Goal: Task Accomplishment & Management: Manage account settings

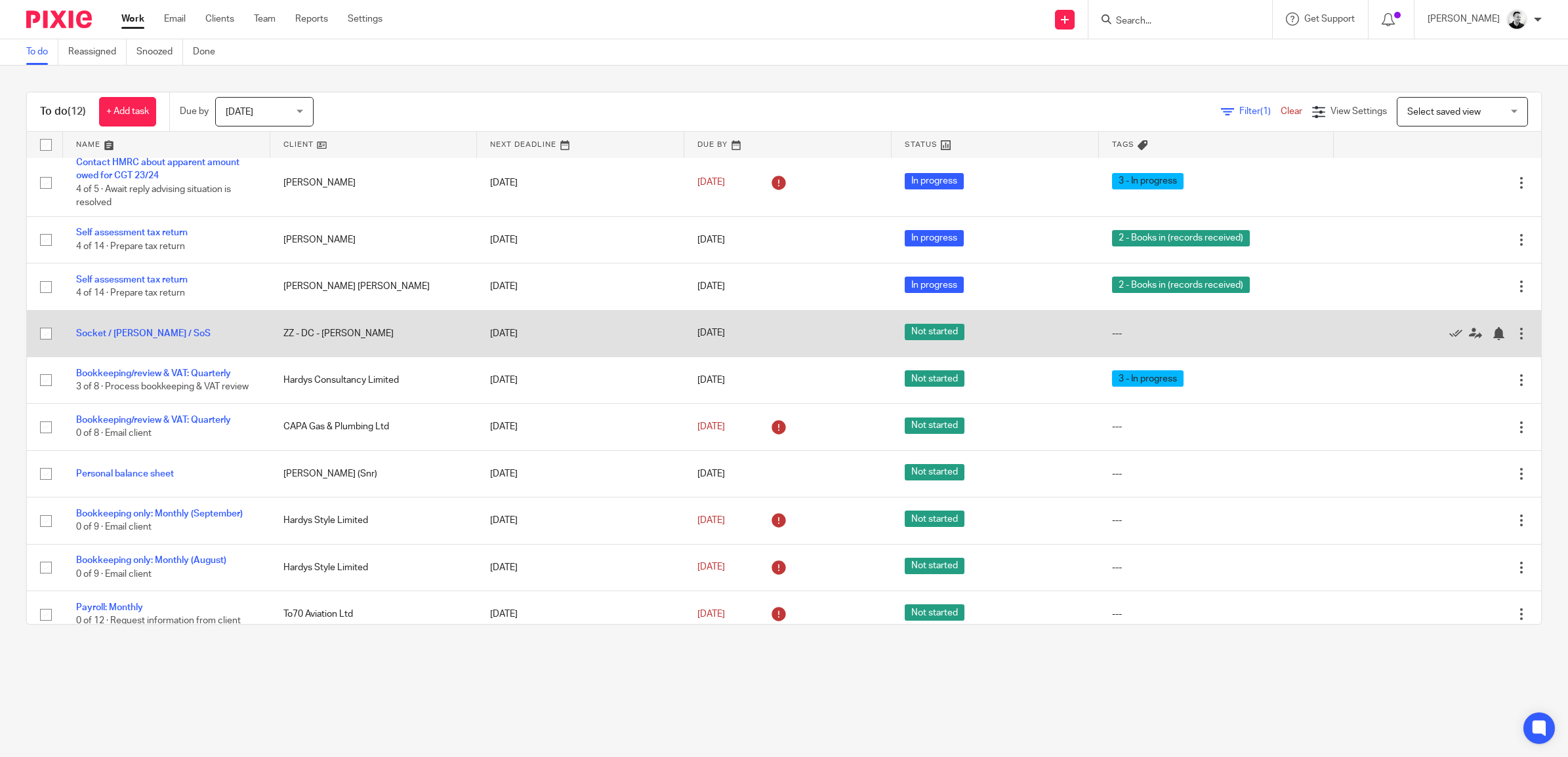
scroll to position [116, 0]
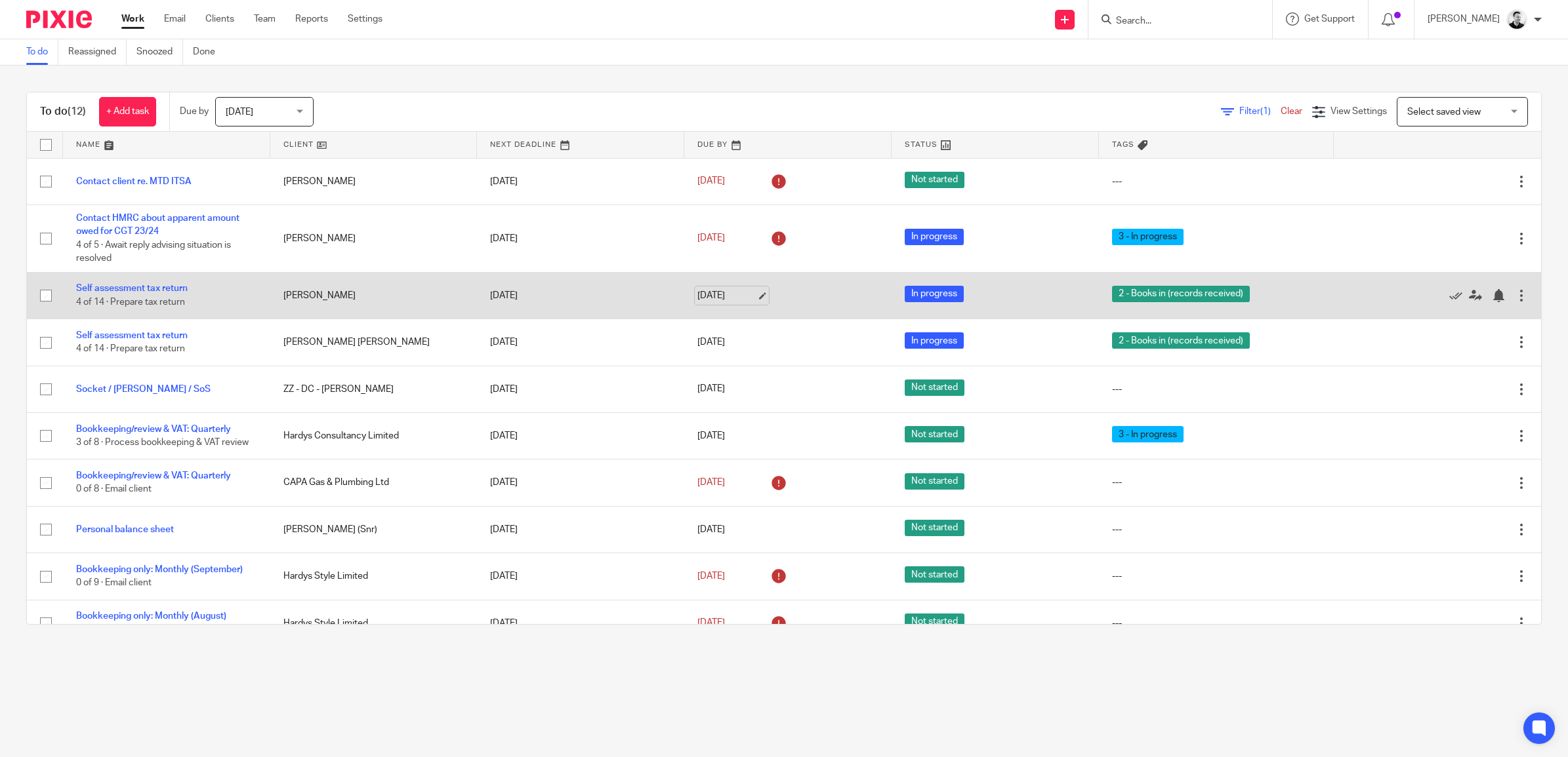
click at [707, 296] on link "14 Oct 2025" at bounding box center [726, 295] width 59 height 13
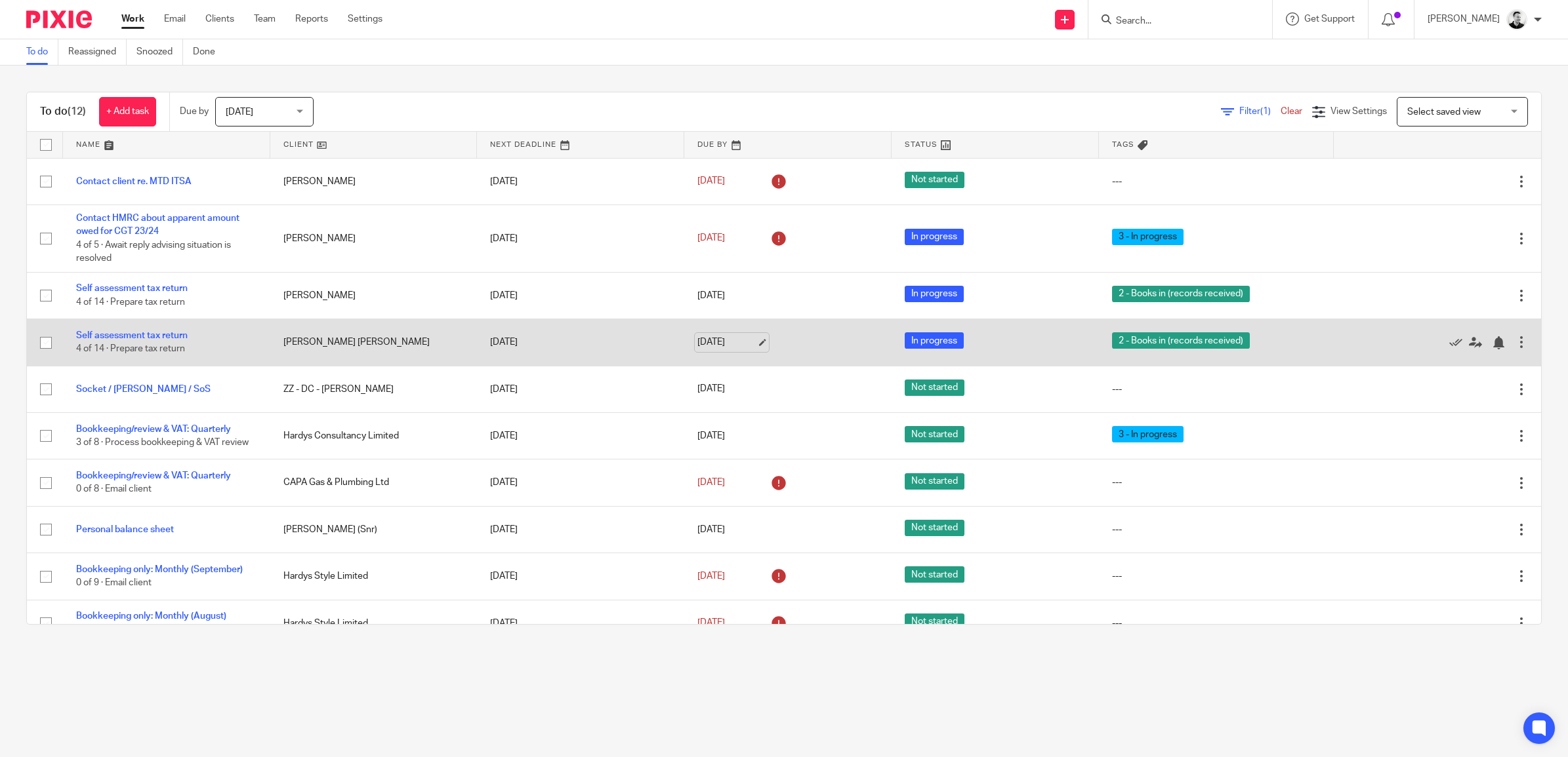
click at [699, 337] on link "[DATE]" at bounding box center [726, 342] width 59 height 13
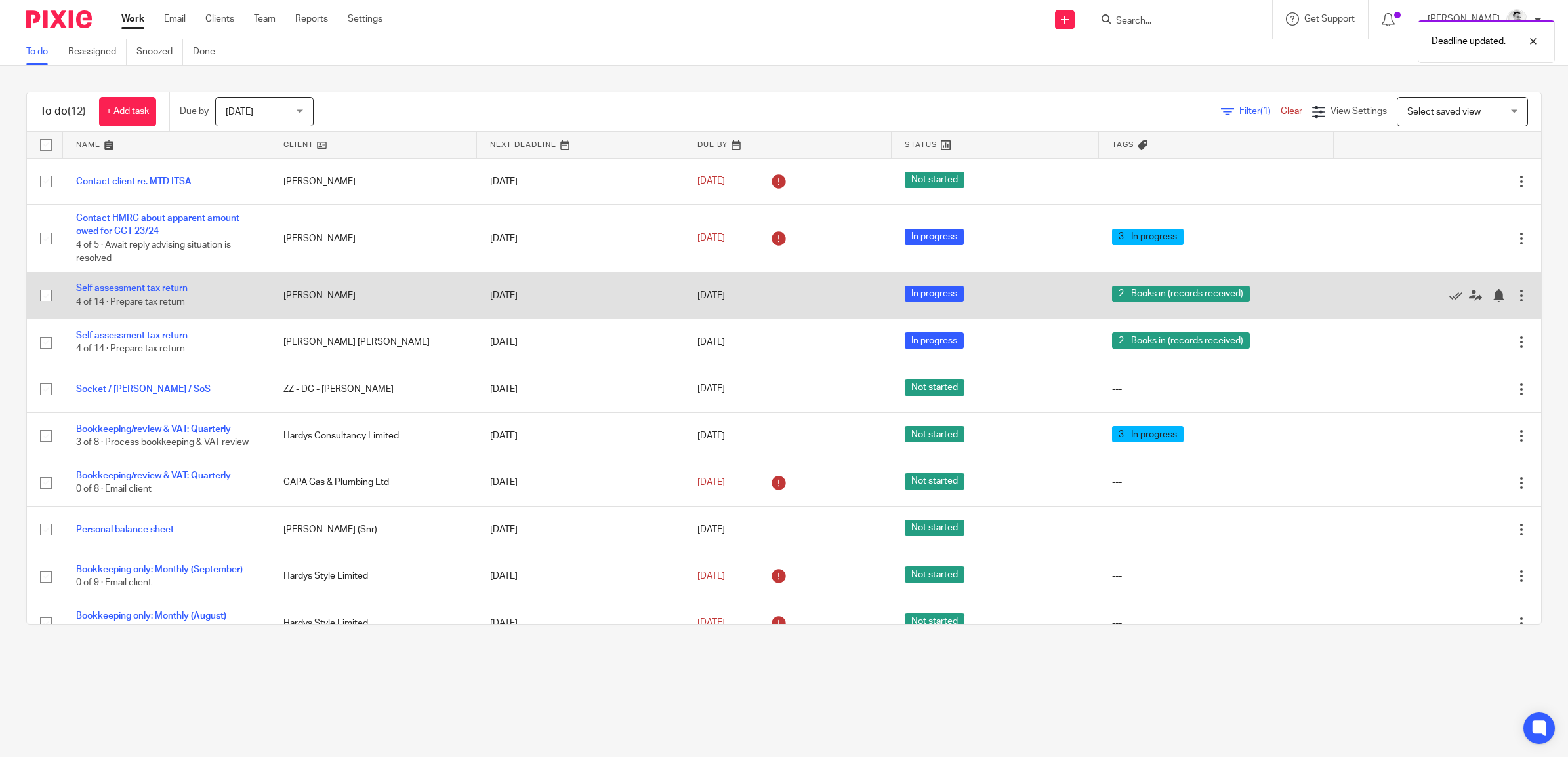
click at [175, 293] on link "Self assessment tax return" at bounding box center [131, 288] width 112 height 9
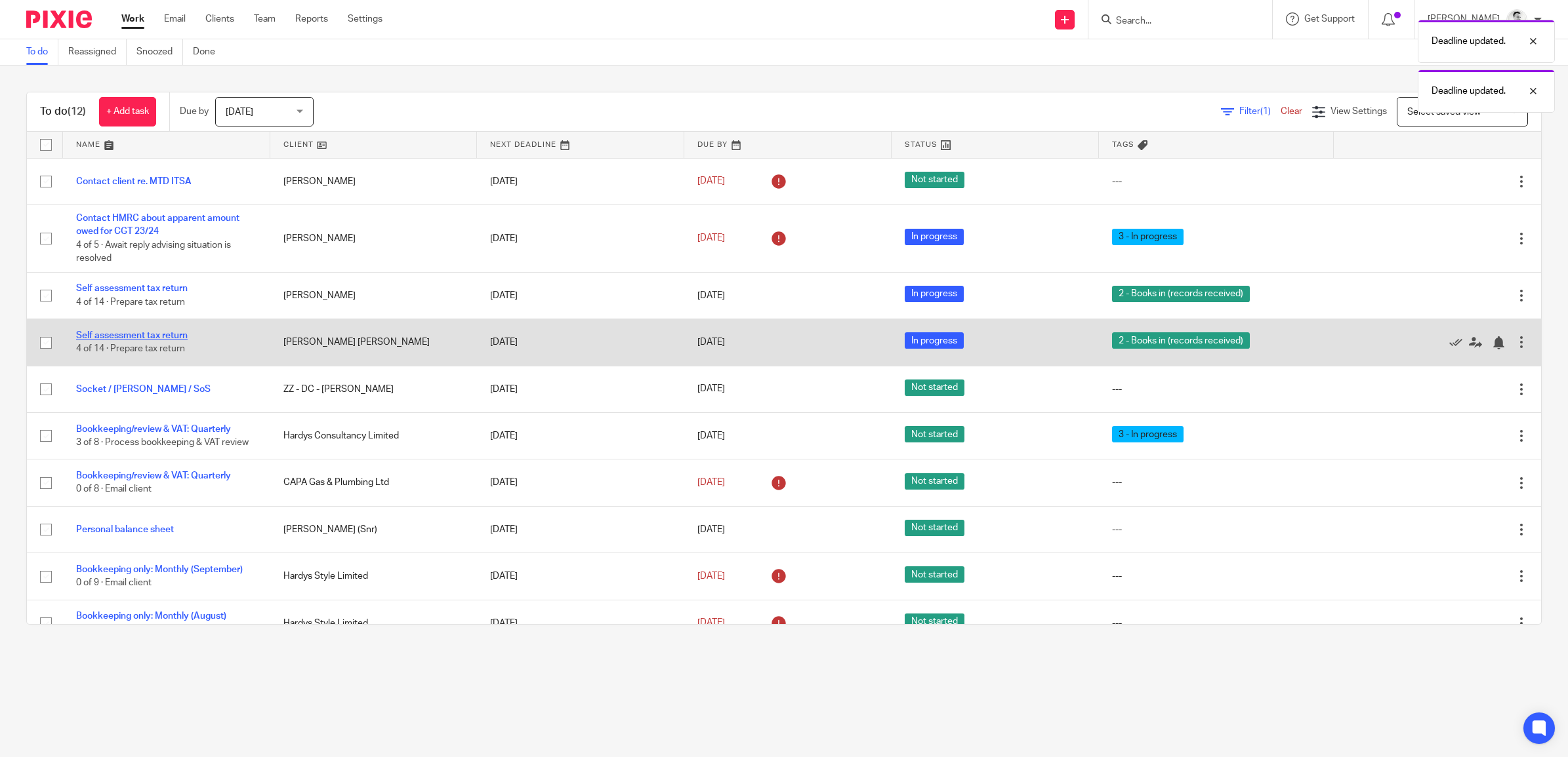
click at [174, 331] on link "Self assessment tax return" at bounding box center [131, 335] width 112 height 9
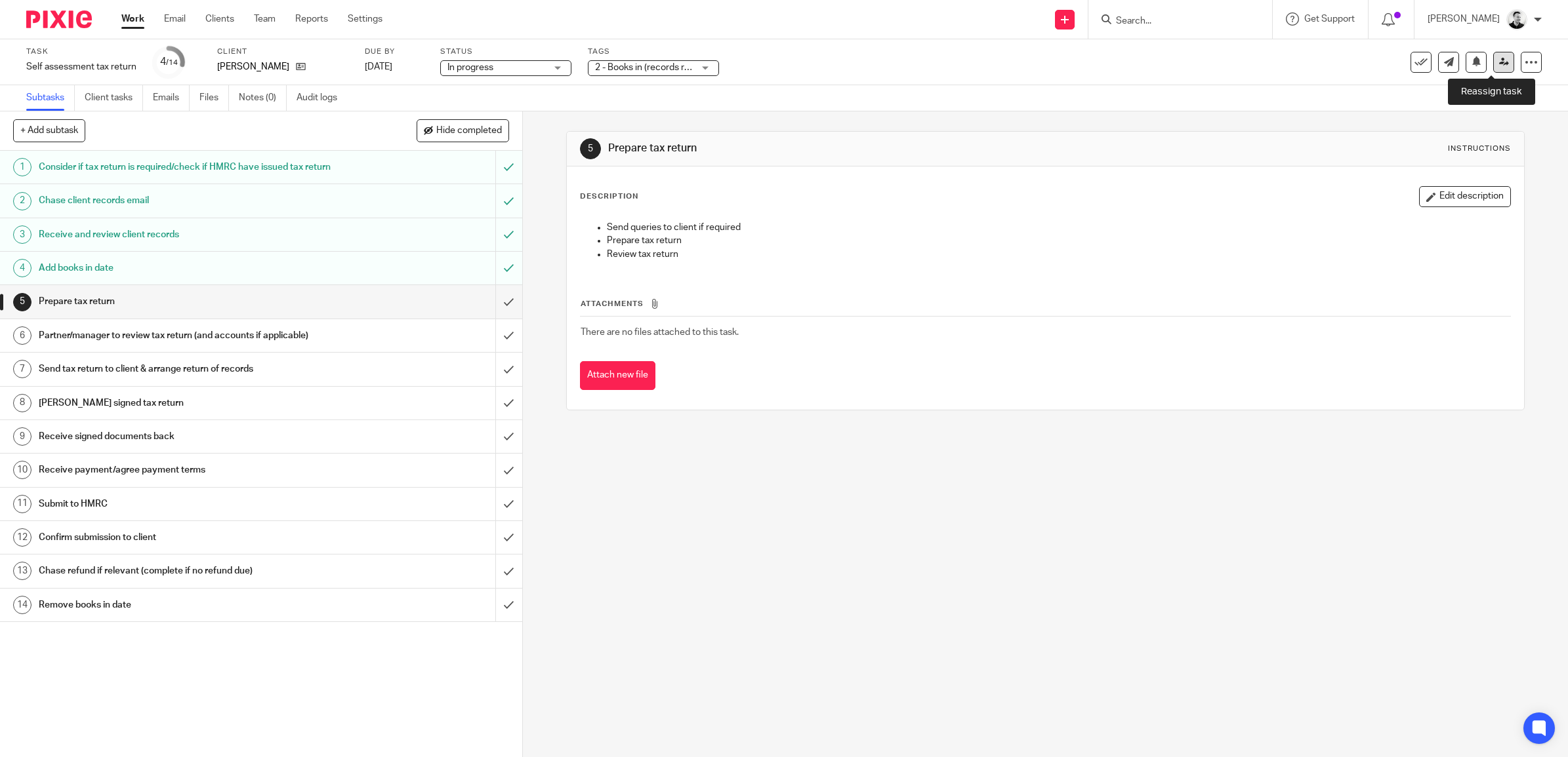
click at [1499, 61] on icon at bounding box center [1504, 62] width 10 height 10
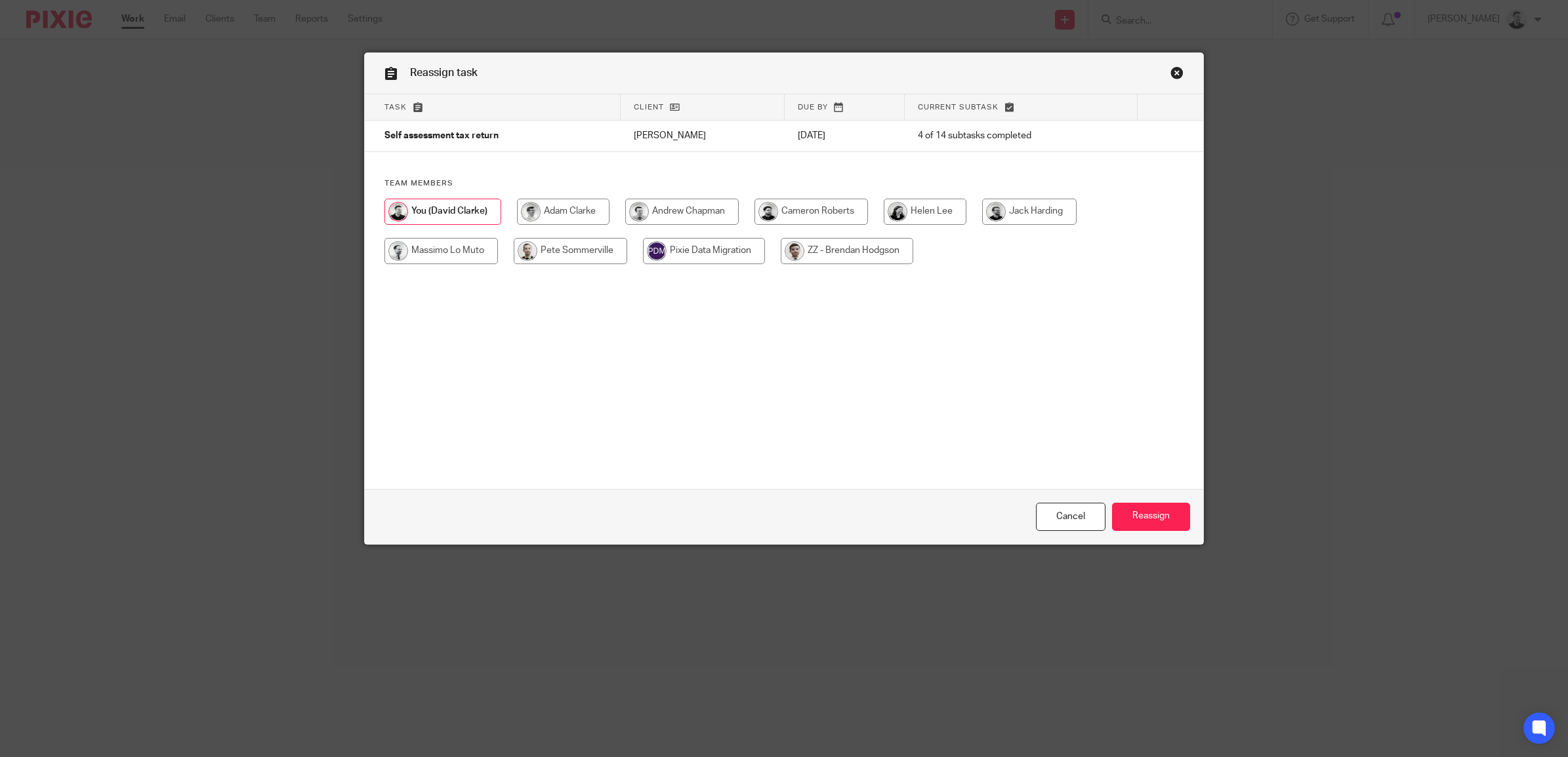
click at [582, 218] on input "radio" at bounding box center [563, 212] width 92 height 26
radio input "true"
click at [1146, 517] on input "Reassign" at bounding box center [1151, 517] width 78 height 28
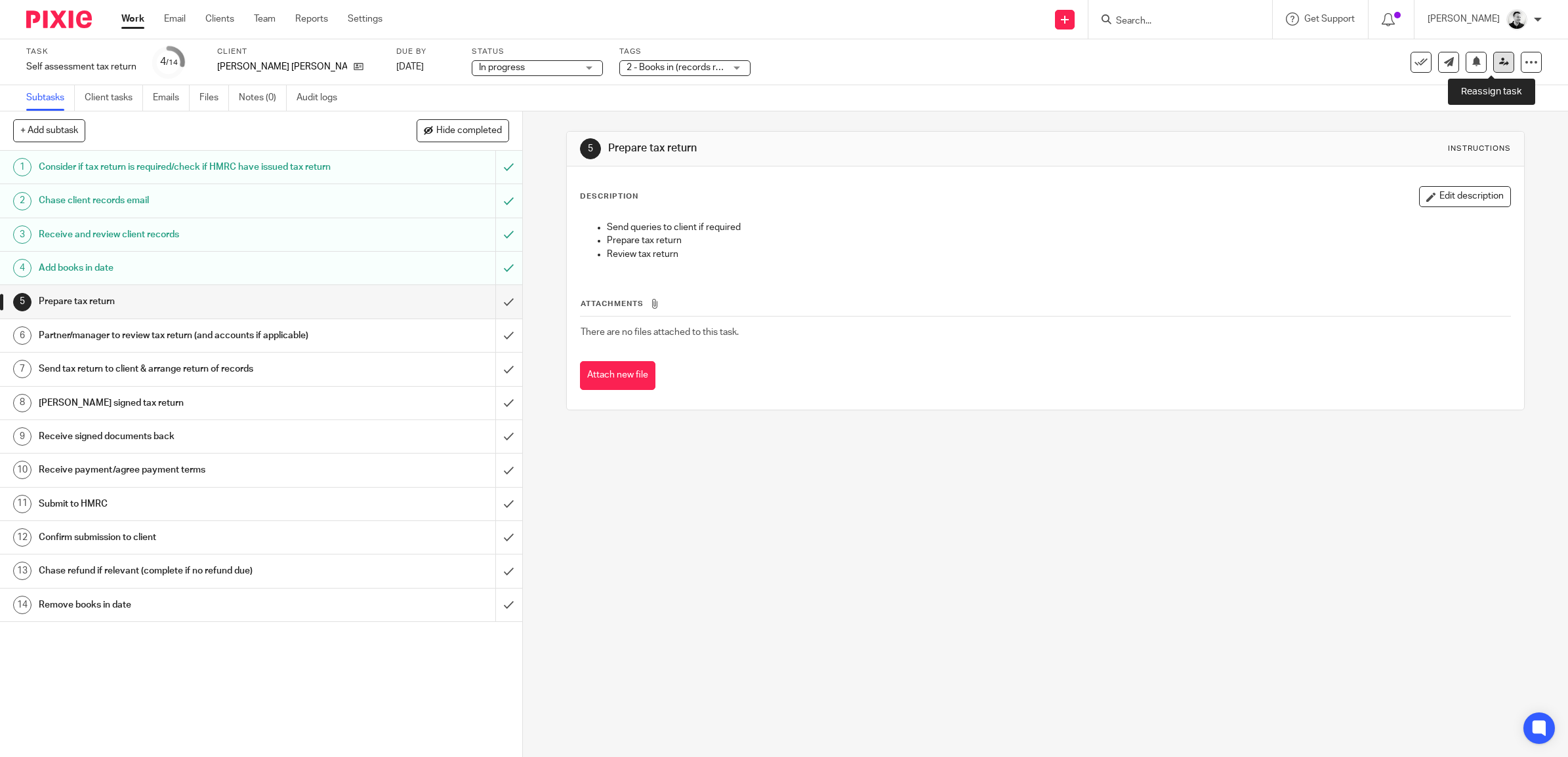
click at [1499, 64] on icon at bounding box center [1504, 62] width 10 height 10
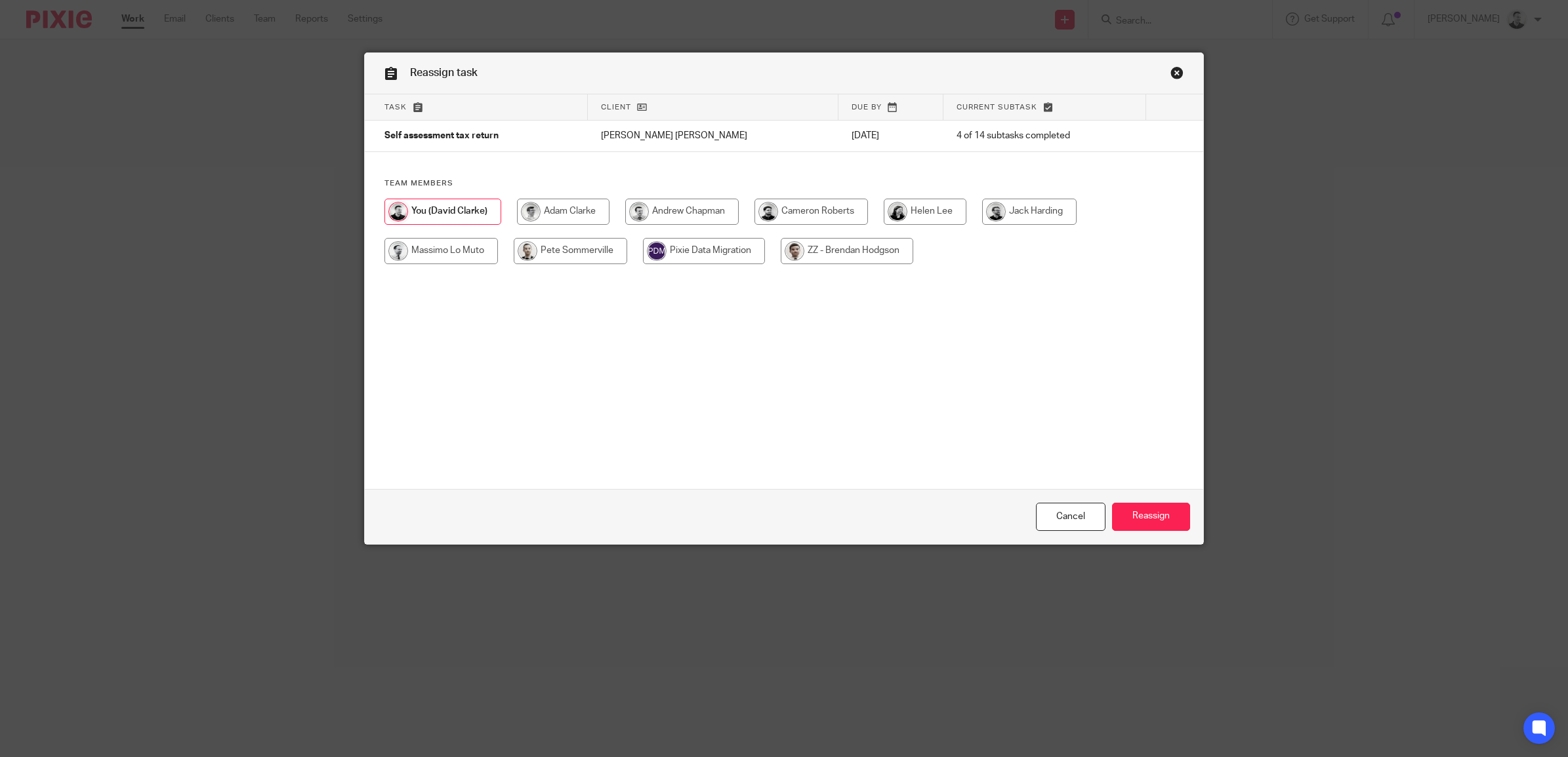
click at [532, 215] on input "radio" at bounding box center [563, 212] width 92 height 26
radio input "true"
click at [1143, 518] on input "Reassign" at bounding box center [1151, 517] width 78 height 28
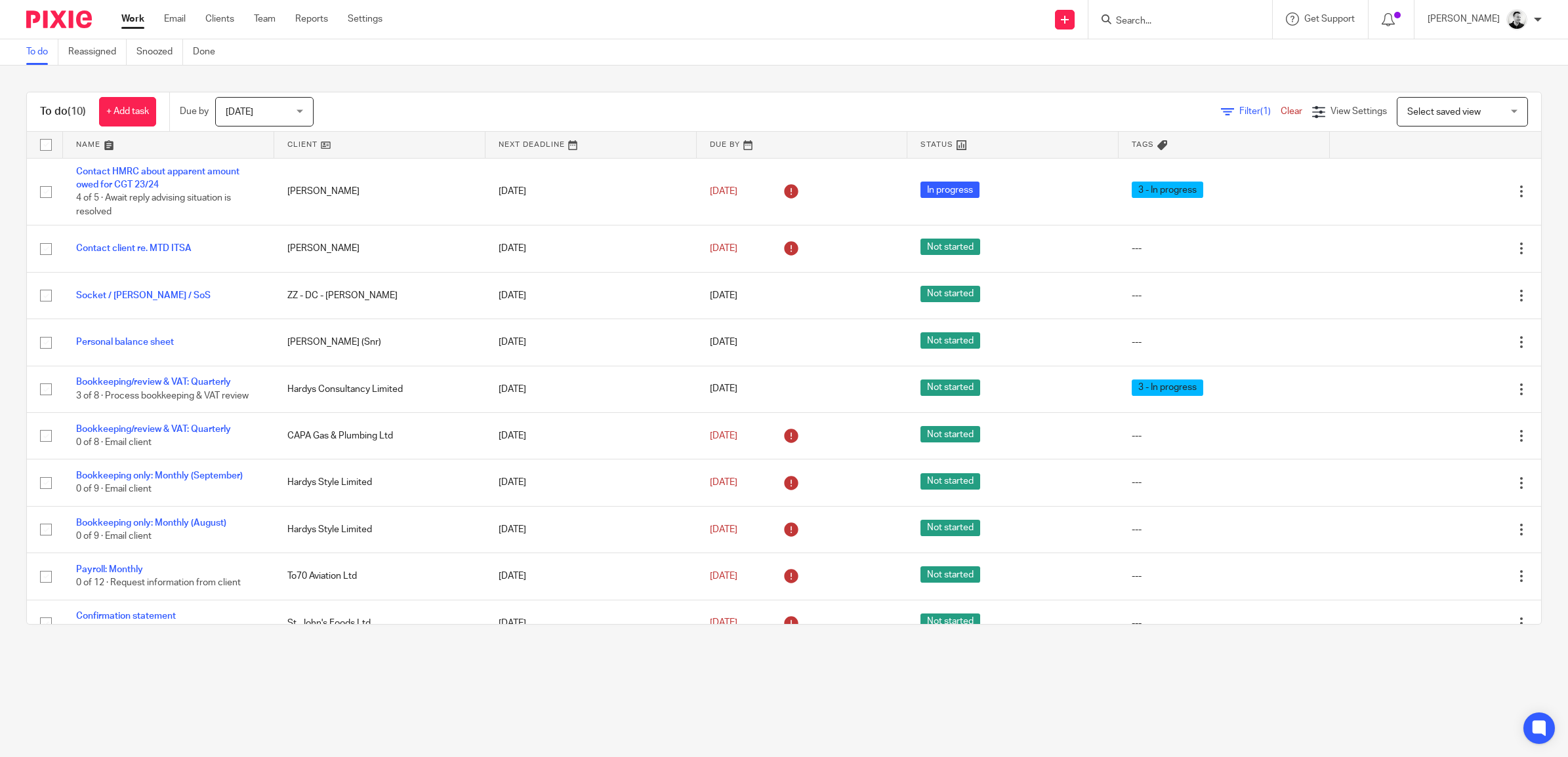
click at [1176, 28] on div at bounding box center [1180, 19] width 184 height 38
click at [1169, 20] on input "Search" at bounding box center [1174, 21] width 118 height 12
type input "p32"
click at [1182, 66] on link at bounding box center [1248, 61] width 274 height 40
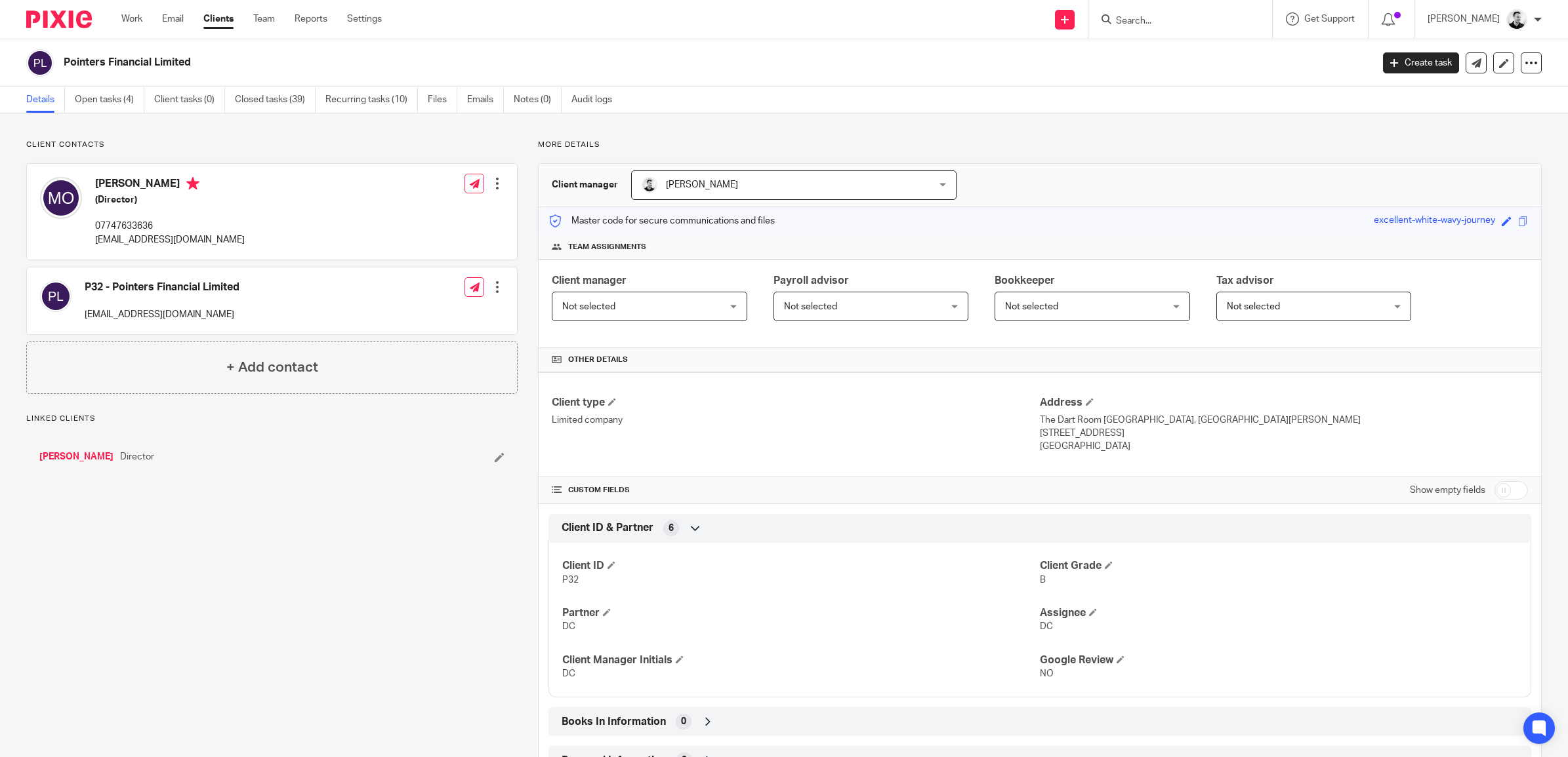
click at [99, 102] on link "Open tasks (4)" at bounding box center [109, 100] width 70 height 26
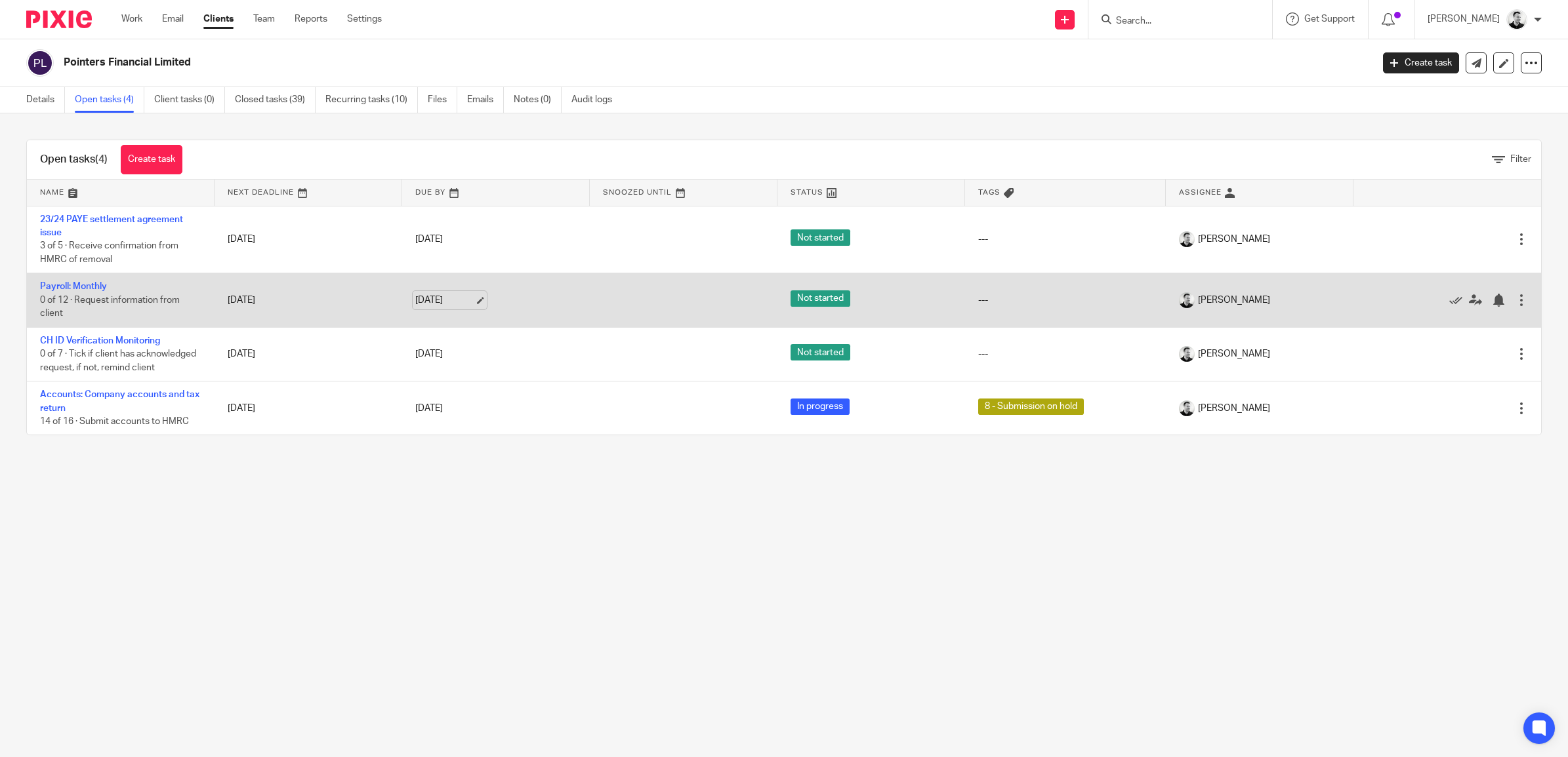
click at [428, 303] on link "[DATE]" at bounding box center [444, 300] width 59 height 13
click at [93, 286] on link "Payroll: Monthly" at bounding box center [73, 286] width 67 height 9
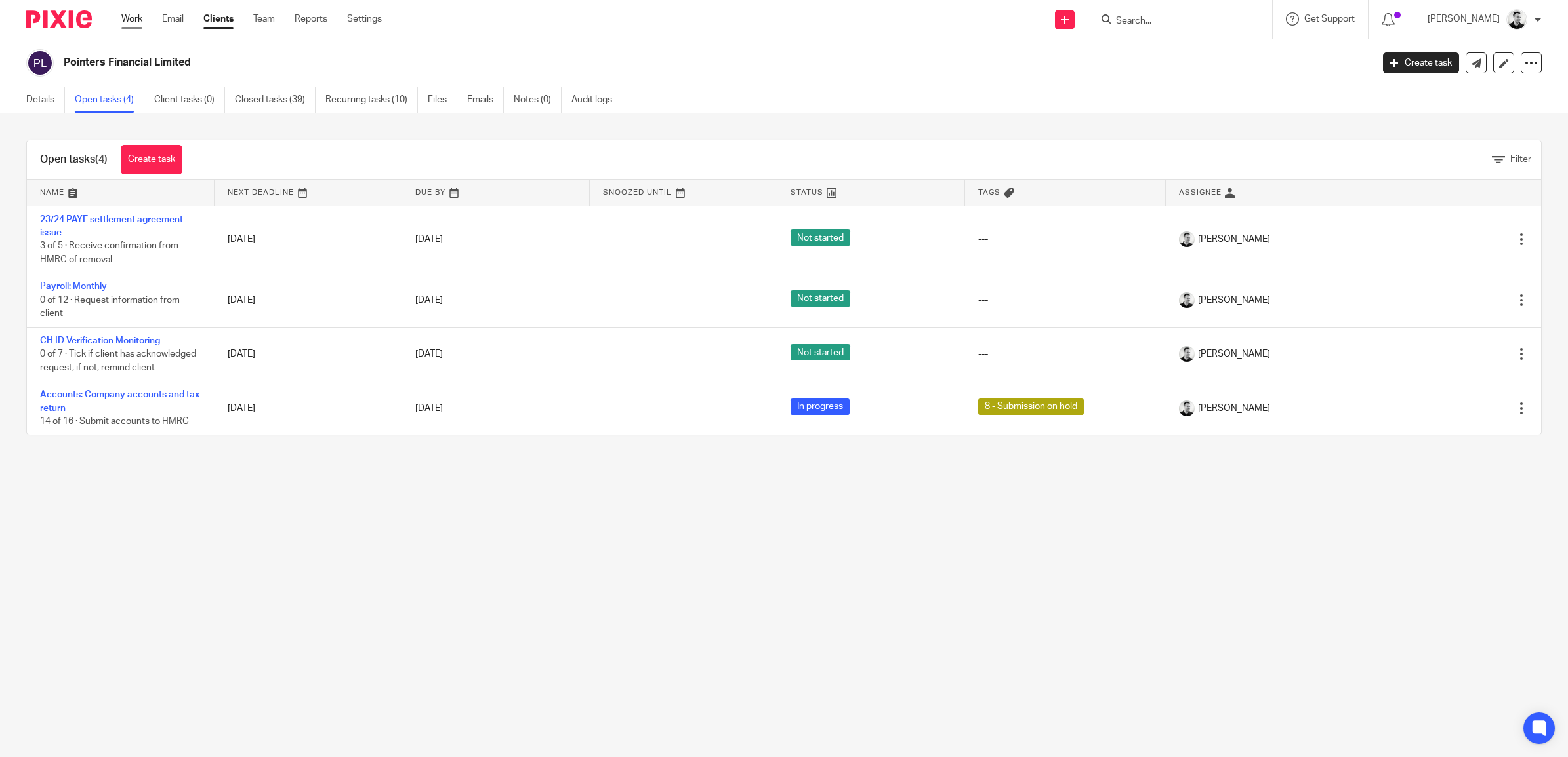
click at [133, 14] on link "Work" at bounding box center [132, 19] width 21 height 13
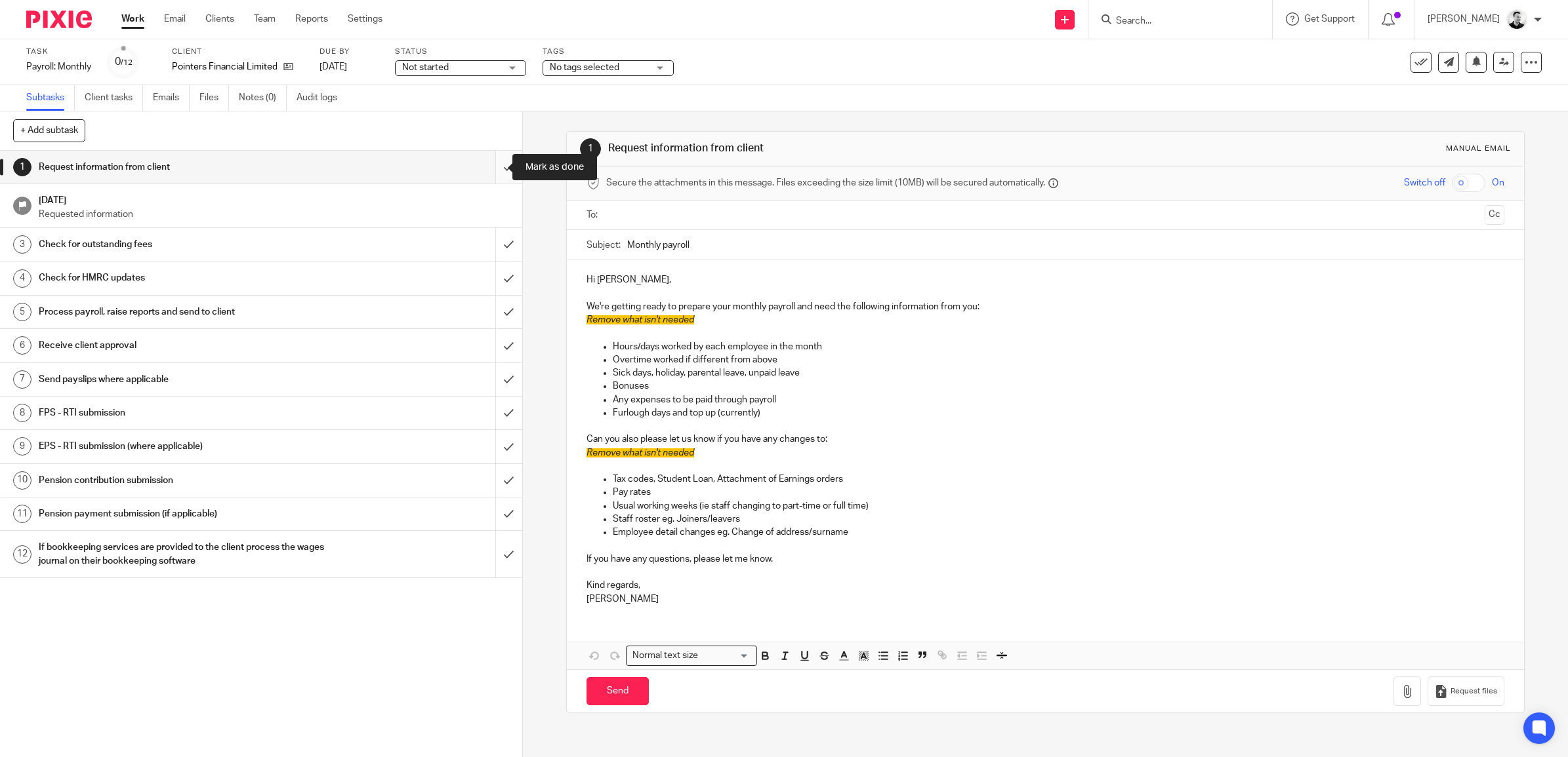
click at [487, 168] on input "submit" at bounding box center [261, 167] width 522 height 33
click at [492, 241] on input "submit" at bounding box center [261, 244] width 522 height 33
